Goal: Task Accomplishment & Management: Manage account settings

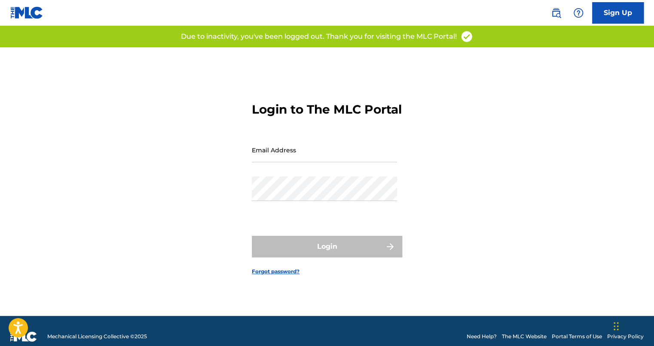
type input "[EMAIL_ADDRESS][PERSON_NAME][DOMAIN_NAME]"
click at [558, 12] on img at bounding box center [556, 13] width 10 height 10
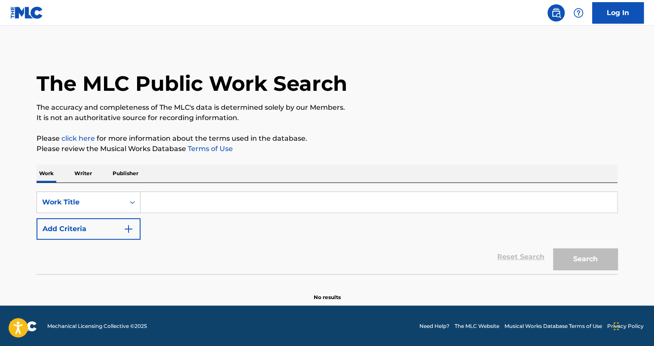
click at [80, 172] on p "Writer" at bounding box center [83, 173] width 23 height 18
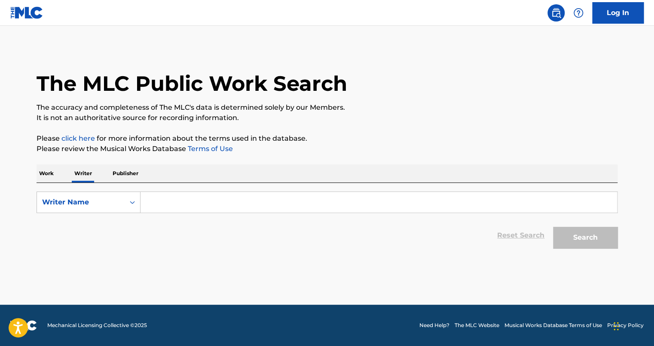
click at [171, 202] on input "Search Form" at bounding box center [379, 202] width 477 height 21
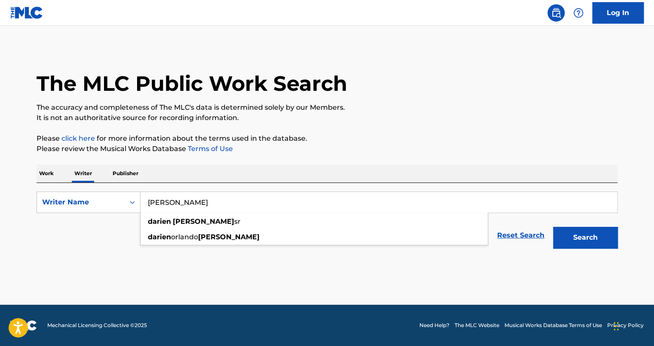
type input "[PERSON_NAME]"
click at [553, 226] on button "Search" at bounding box center [585, 236] width 64 height 21
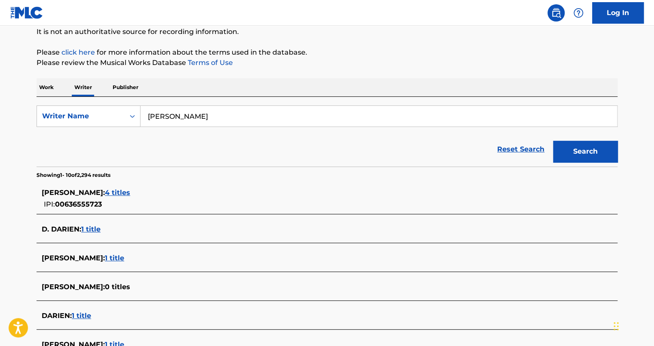
scroll to position [129, 0]
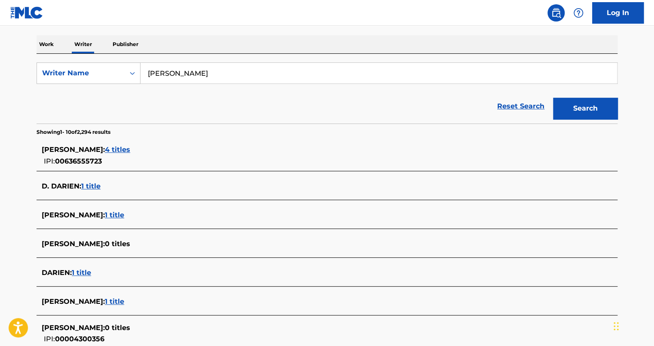
click at [130, 150] on span "4 titles" at bounding box center [117, 149] width 25 height 8
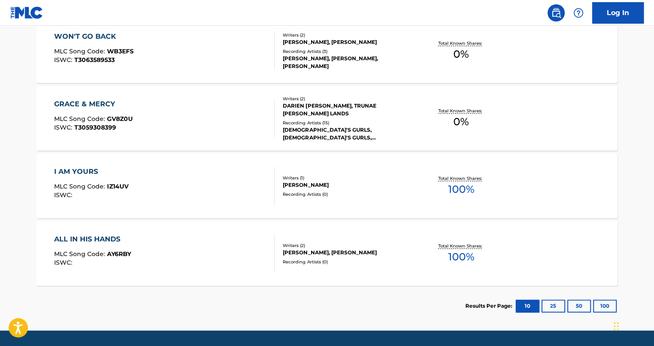
scroll to position [297, 0]
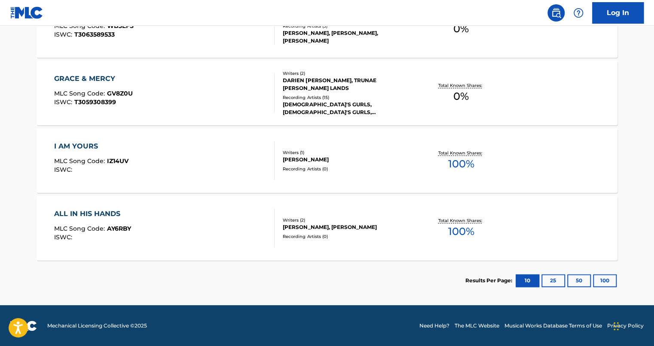
click at [180, 217] on div "ALL IN HIS HANDS MLC Song Code : AY6RBY ISWC :" at bounding box center [164, 227] width 221 height 39
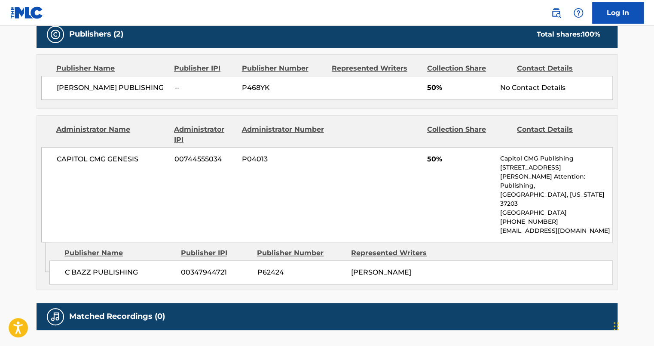
scroll to position [344, 0]
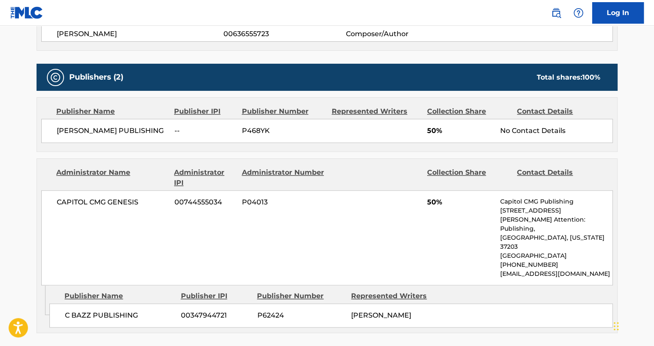
click at [621, 12] on link "Log In" at bounding box center [618, 12] width 52 height 21
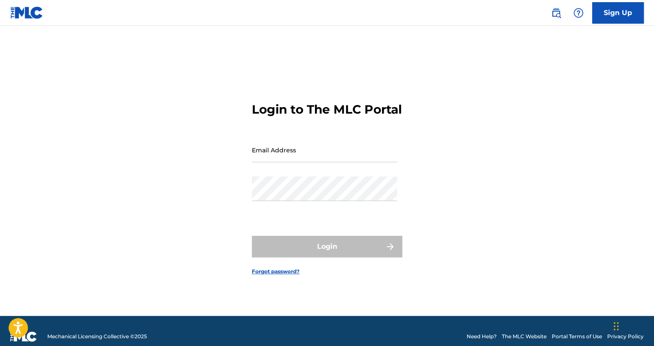
type input "[EMAIL_ADDRESS][PERSON_NAME][DOMAIN_NAME]"
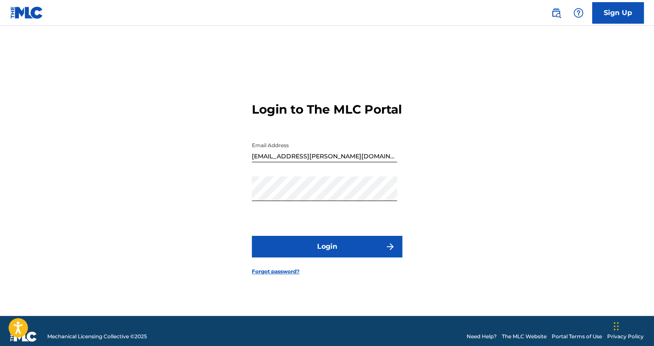
click at [319, 254] on button "Login" at bounding box center [327, 246] width 150 height 21
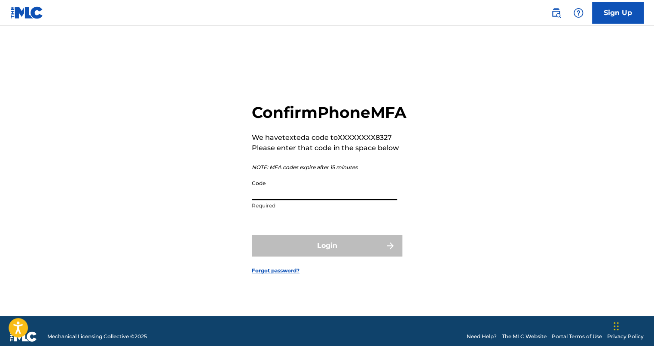
click at [269, 193] on input "Code" at bounding box center [324, 187] width 145 height 24
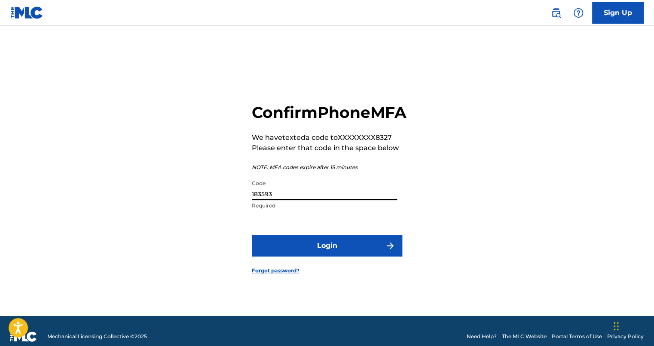
type input "183593"
click at [252, 235] on button "Login" at bounding box center [327, 245] width 150 height 21
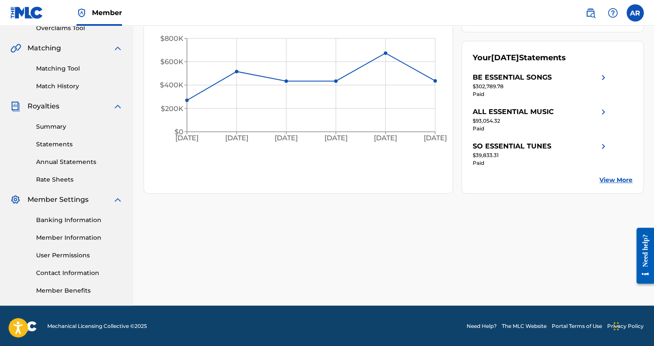
scroll to position [187, 0]
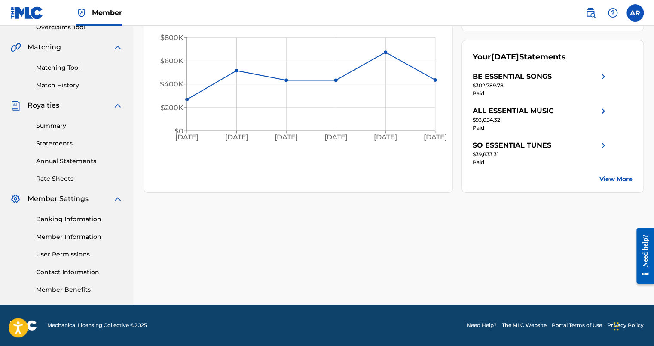
click at [62, 272] on link "Contact Information" at bounding box center [79, 271] width 87 height 9
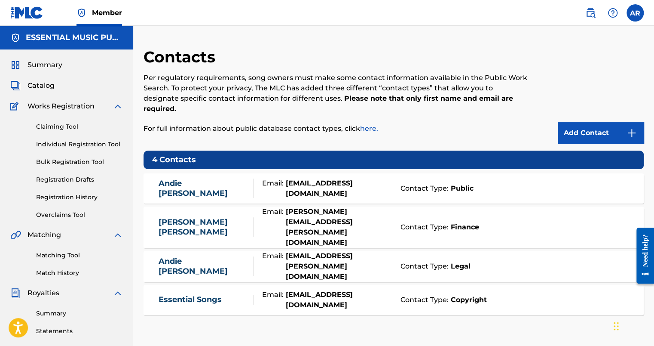
click at [615, 126] on link "Add Contact" at bounding box center [601, 132] width 86 height 21
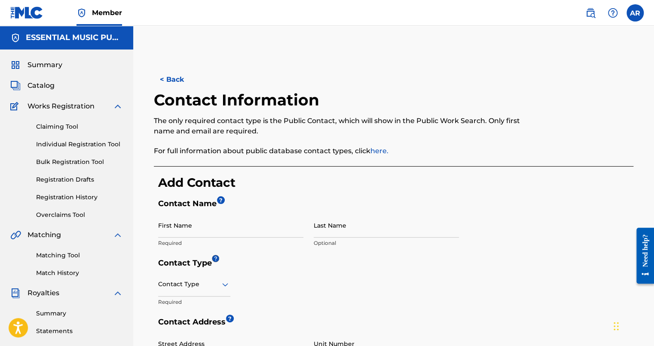
scroll to position [43, 0]
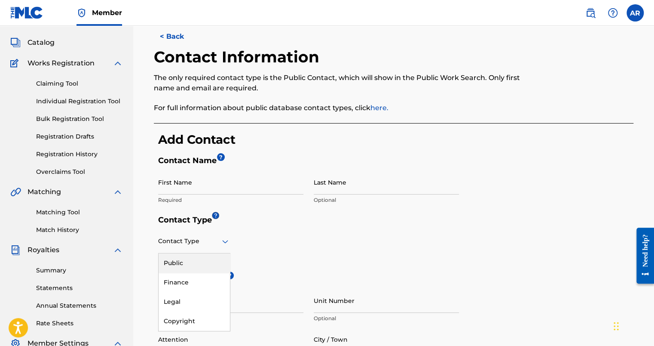
click at [223, 242] on icon at bounding box center [225, 241] width 10 height 10
click at [266, 231] on div "Contact Type Required" at bounding box center [308, 251] width 301 height 45
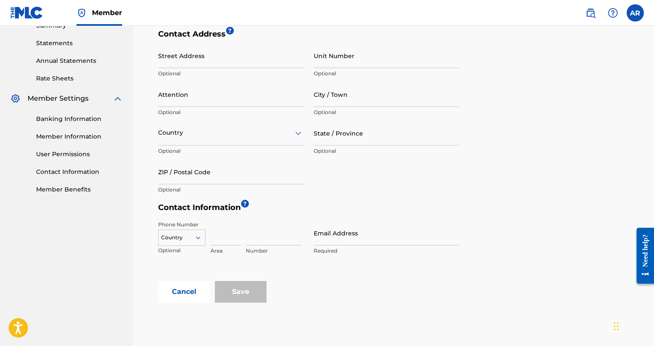
scroll to position [301, 0]
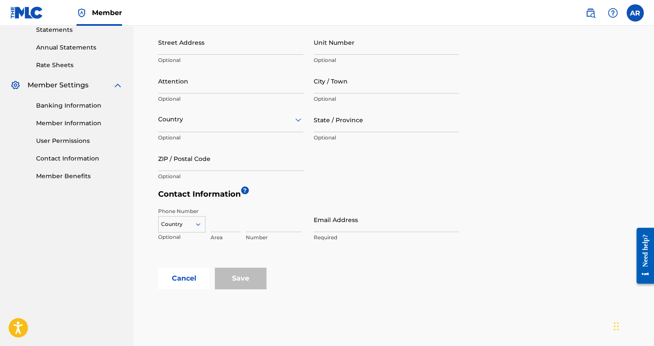
click at [219, 228] on input at bounding box center [226, 219] width 30 height 24
click at [466, 245] on form "Contact Name ? First Name Required Last Name Optional Contact Type Contact Type…" at bounding box center [395, 93] width 475 height 391
click at [473, 259] on form "Contact Name ? First Name Required Last Name Optional Contact Type Contact Type…" at bounding box center [395, 93] width 475 height 391
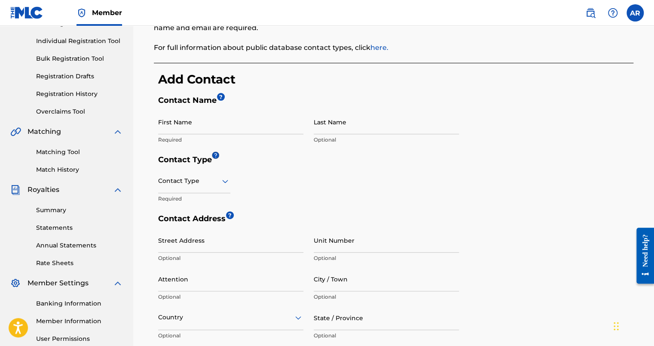
scroll to position [0, 0]
